Goal: Contribute content: Contribute content

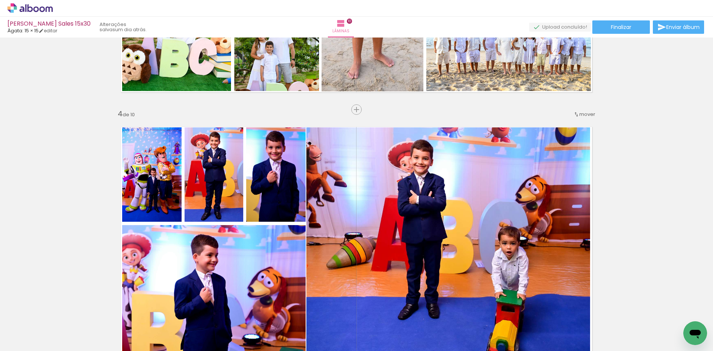
scroll to position [780, 0]
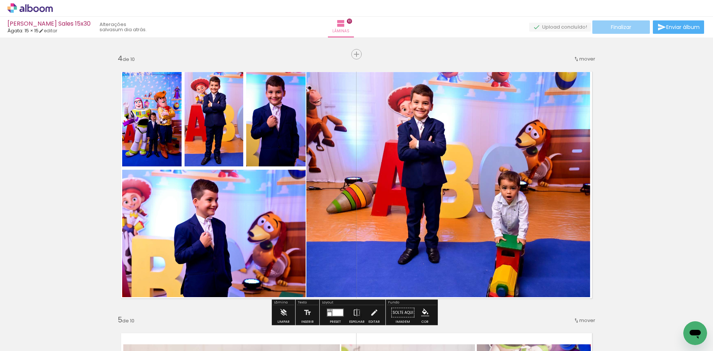
click at [622, 26] on span "Finalizar" at bounding box center [621, 27] width 20 height 5
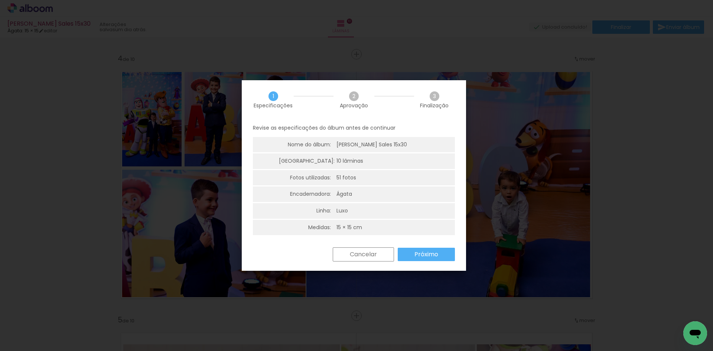
click at [0, 0] on slot "Próximo" at bounding box center [0, 0] width 0 height 0
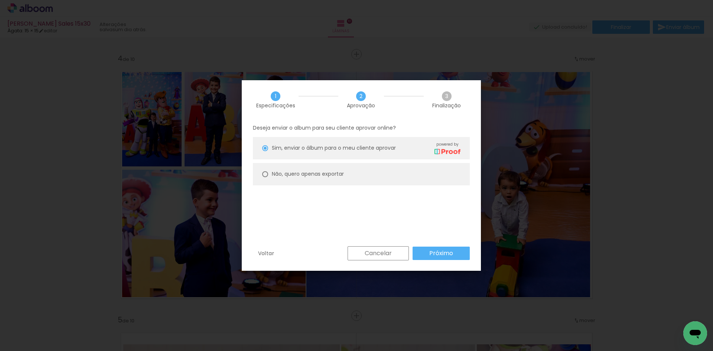
click at [0, 0] on slot "Próximo" at bounding box center [0, 0] width 0 height 0
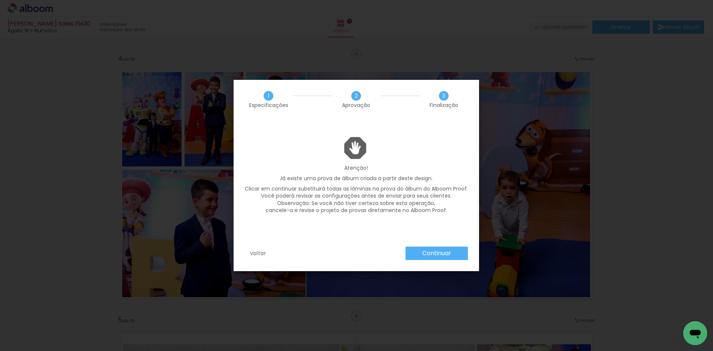
click at [0, 0] on slot "Continuar" at bounding box center [0, 0] width 0 height 0
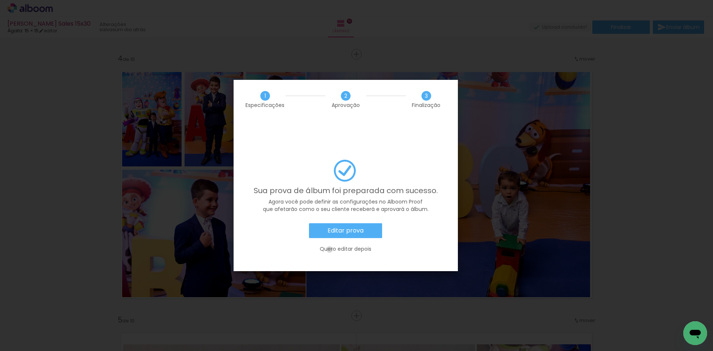
click at [0, 0] on slot "Quero editar depois" at bounding box center [0, 0] width 0 height 0
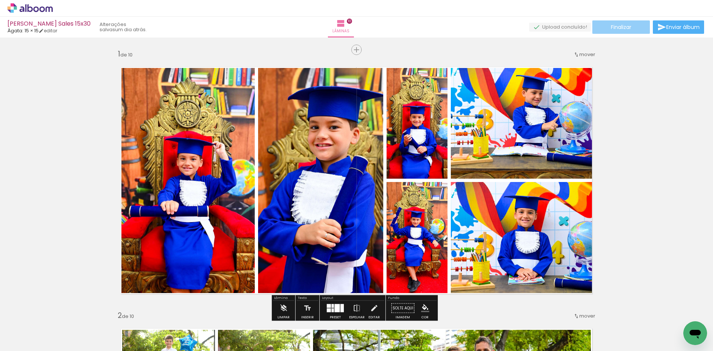
click at [620, 30] on span "Finalizar" at bounding box center [621, 27] width 20 height 5
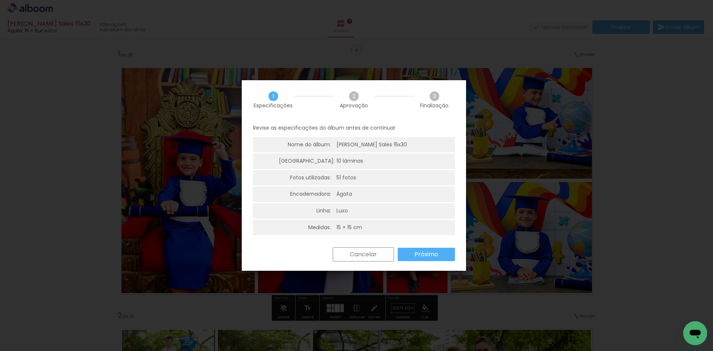
click at [440, 255] on paper-button "Próximo" at bounding box center [426, 254] width 57 height 13
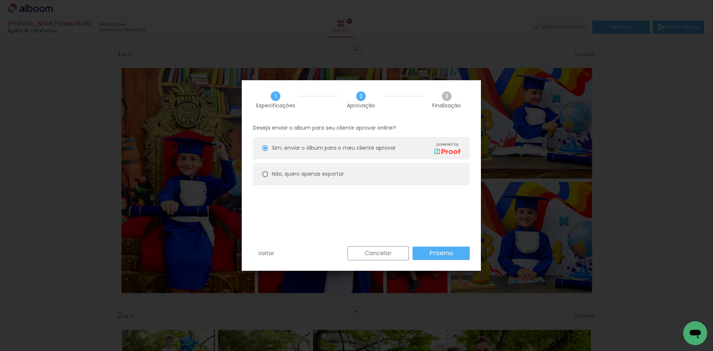
click at [0, 0] on slot "Não, quero apenas exportar" at bounding box center [0, 0] width 0 height 0
type paper-radio-button "on"
click at [0, 0] on slot "Próximo" at bounding box center [0, 0] width 0 height 0
type input "Alta, 300 DPI"
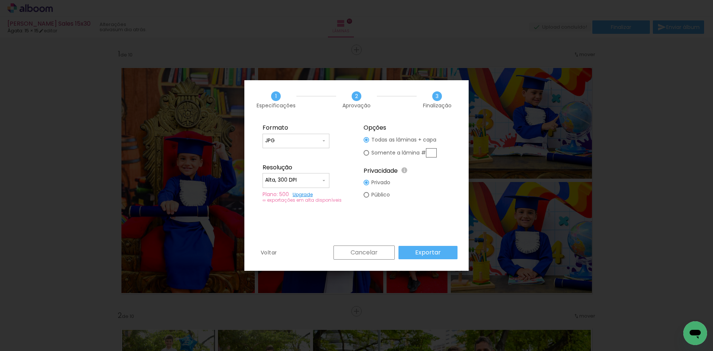
click at [0, 0] on slot "Exportar" at bounding box center [0, 0] width 0 height 0
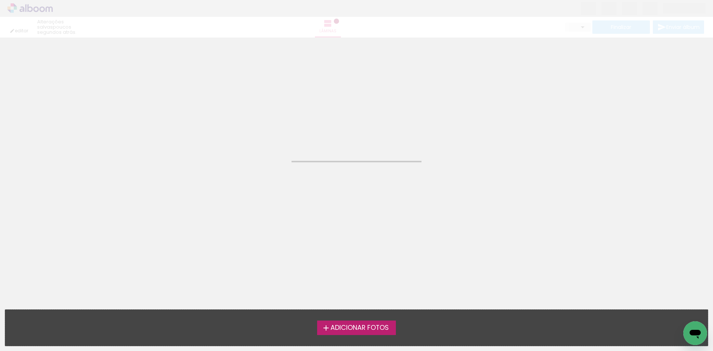
type input "JPG"
type input "Alta, 300 DPI"
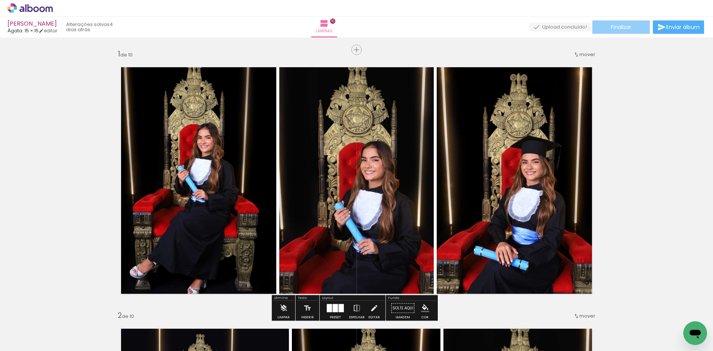
click at [622, 28] on span "Finalizar" at bounding box center [621, 27] width 20 height 5
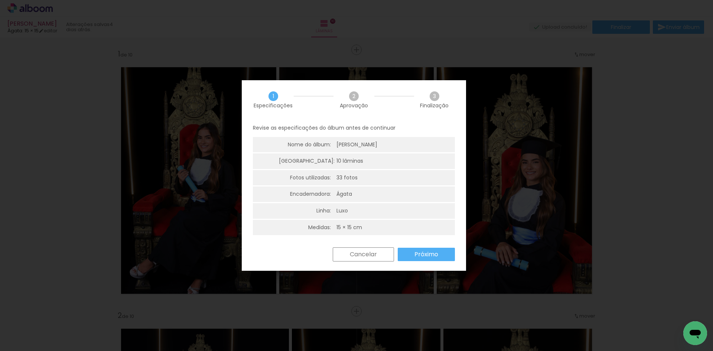
click at [0, 0] on slot "Próximo" at bounding box center [0, 0] width 0 height 0
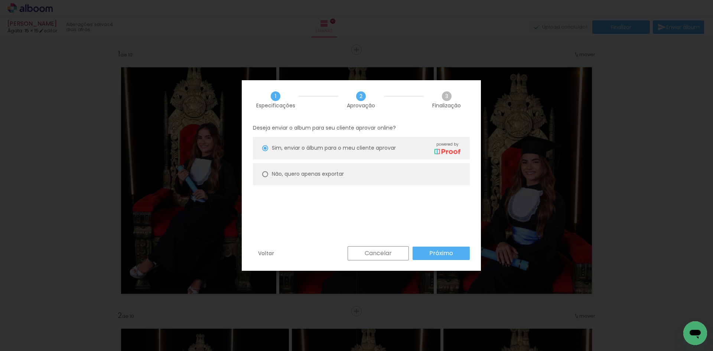
click at [0, 0] on slot "Não, quero apenas exportar" at bounding box center [0, 0] width 0 height 0
type paper-radio-button "on"
drag, startPoint x: 434, startPoint y: 244, endPoint x: 436, endPoint y: 248, distance: 4.2
click at [435, 246] on div "1 Especificações 2 Aprovação 3 Finalização Deseja enviar o album para seu clien…" at bounding box center [361, 175] width 239 height 191
click at [0, 0] on slot "Próximo" at bounding box center [0, 0] width 0 height 0
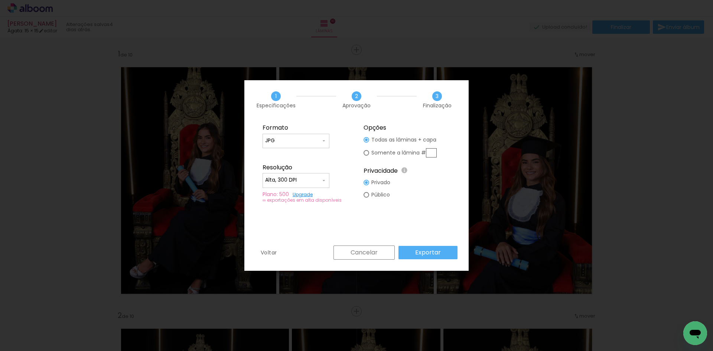
click at [0, 0] on slot "Exportar" at bounding box center [0, 0] width 0 height 0
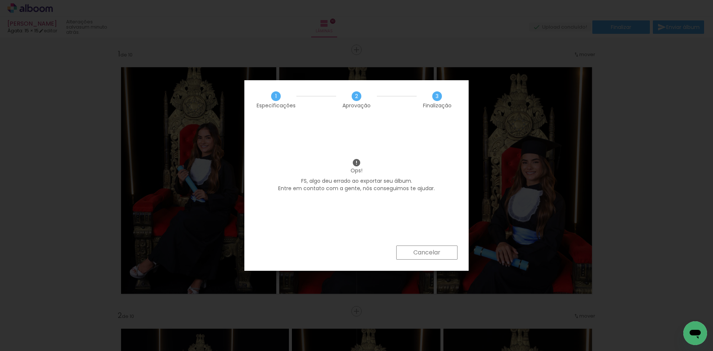
drag, startPoint x: 373, startPoint y: 0, endPoint x: 423, endPoint y: 253, distance: 257.6
click at [0, 0] on slot "Cancelar" at bounding box center [0, 0] width 0 height 0
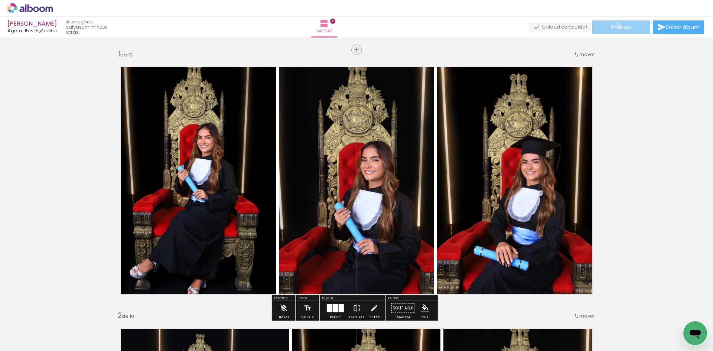
click at [616, 25] on span "Finalizar" at bounding box center [621, 27] width 20 height 5
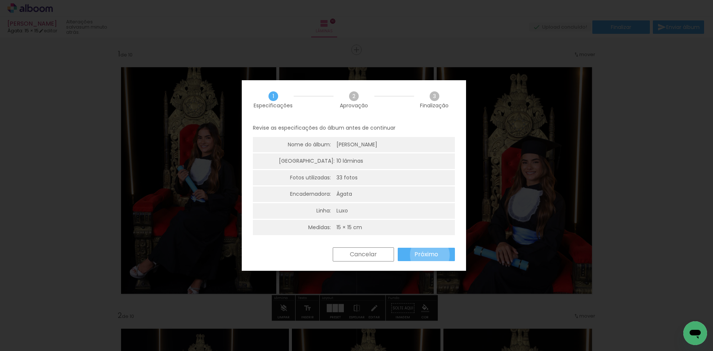
click at [0, 0] on slot "Próximo" at bounding box center [0, 0] width 0 height 0
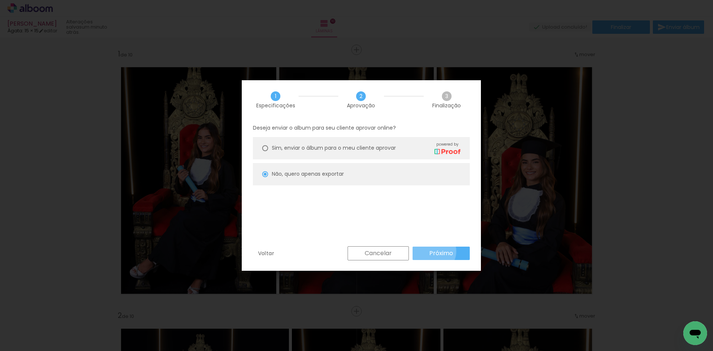
click at [0, 0] on slot "Próximo" at bounding box center [0, 0] width 0 height 0
type input "Alta, 300 DPI"
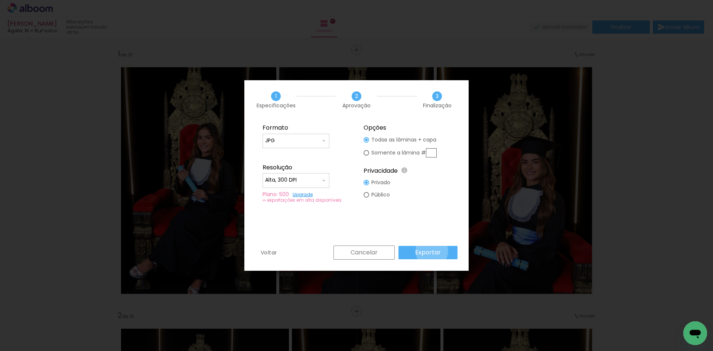
click at [0, 0] on slot "Exportar" at bounding box center [0, 0] width 0 height 0
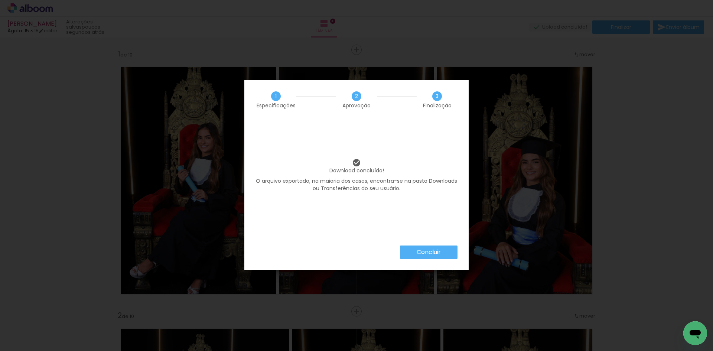
click at [0, 0] on slot "Concluir" at bounding box center [0, 0] width 0 height 0
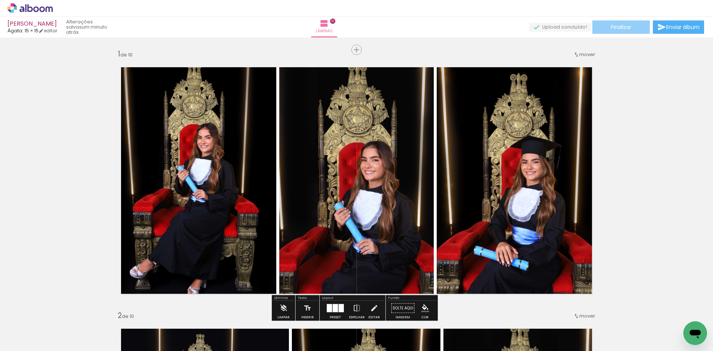
click at [623, 28] on span "Finalizar" at bounding box center [621, 27] width 20 height 5
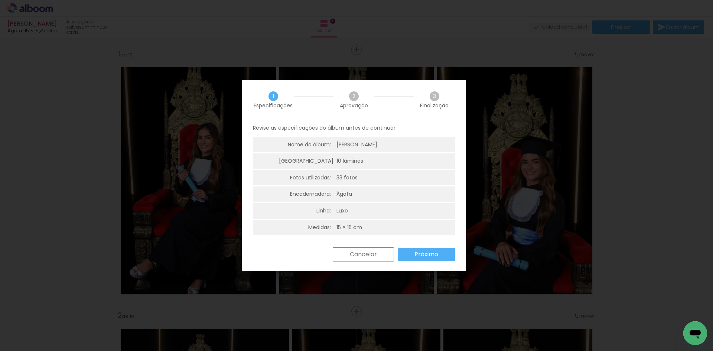
click at [0, 0] on slot "Cancelar" at bounding box center [0, 0] width 0 height 0
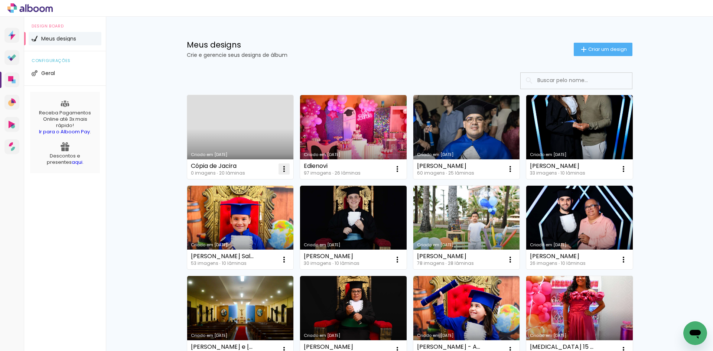
click at [282, 168] on iron-icon at bounding box center [284, 169] width 9 height 9
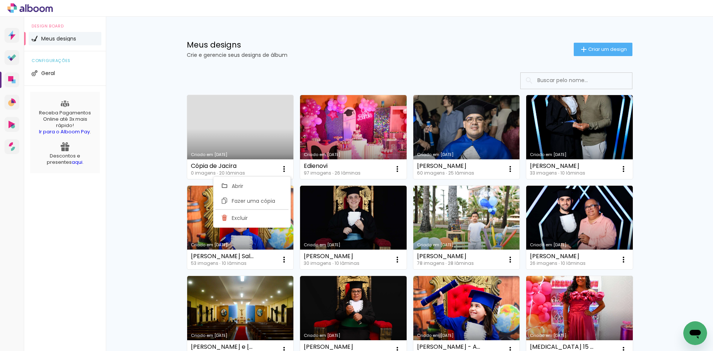
click at [225, 169] on div "Cópia de Jacira 0 imagens ∙ 20 lâminas" at bounding box center [218, 169] width 54 height 12
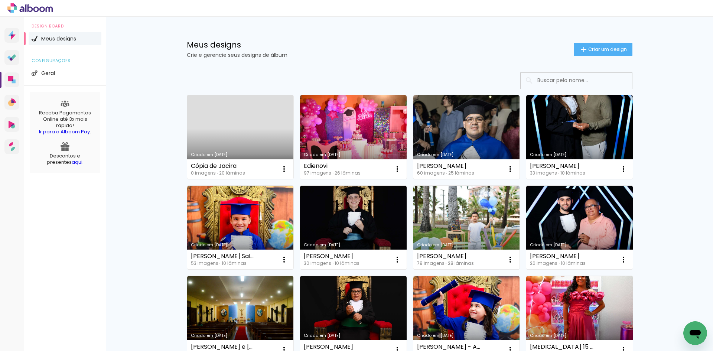
click at [225, 167] on div "Cópia de Jacira" at bounding box center [218, 166] width 54 height 6
drag, startPoint x: 225, startPoint y: 167, endPoint x: 260, endPoint y: 167, distance: 35.3
click at [225, 166] on div "Cópia de Jacira" at bounding box center [218, 166] width 54 height 6
click at [283, 168] on iron-icon at bounding box center [284, 169] width 9 height 9
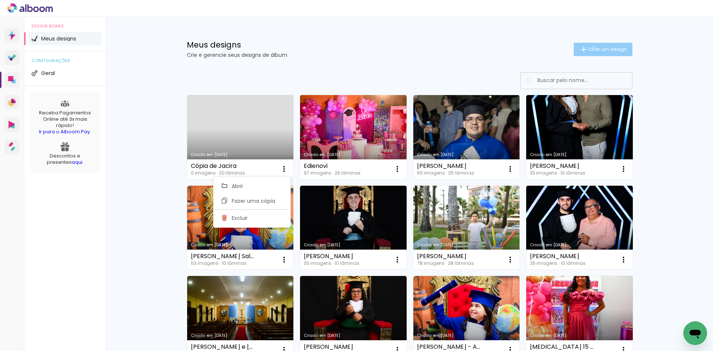
drag, startPoint x: 252, startPoint y: 167, endPoint x: 590, endPoint y: 48, distance: 358.3
click at [590, 48] on span "Criar um design" at bounding box center [607, 49] width 39 height 5
click at [0, 0] on input at bounding box center [0, 0] width 0 height 0
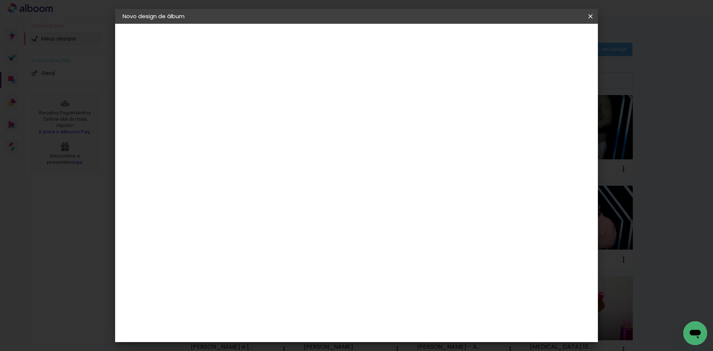
type input "[PERSON_NAME] 15 anos"
type paper-input "[PERSON_NAME] 15 anos"
click at [0, 0] on slot "Avançar" at bounding box center [0, 0] width 0 height 0
click at [292, 190] on paper-item "Ágata" at bounding box center [263, 195] width 80 height 16
click at [0, 0] on slot "Avançar" at bounding box center [0, 0] width 0 height 0
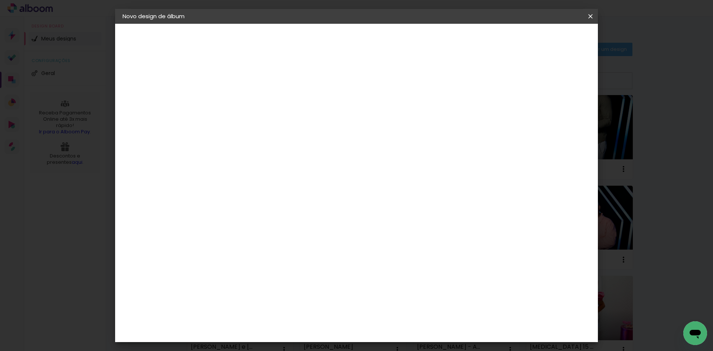
click at [273, 124] on input "text" at bounding box center [258, 130] width 29 height 12
click at [0, 0] on slot "Luxo" at bounding box center [0, 0] width 0 height 0
type input "Luxo"
click at [346, 331] on span "30.5 × 40.6 cm" at bounding box center [334, 341] width 25 height 20
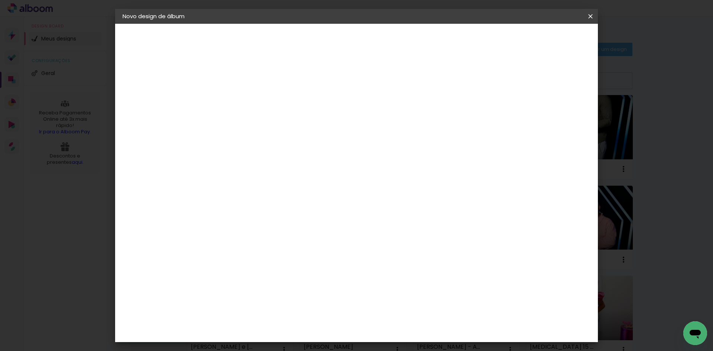
click at [0, 0] on slot "Avançar" at bounding box center [0, 0] width 0 height 0
click at [496, 40] on span "Iniciar design" at bounding box center [479, 39] width 34 height 5
